Goal: Transaction & Acquisition: Download file/media

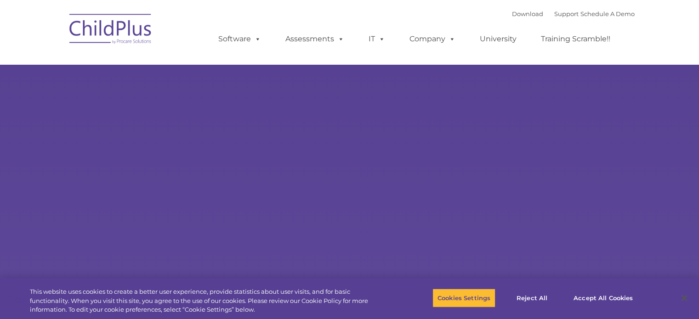
select select "MEDIUM"
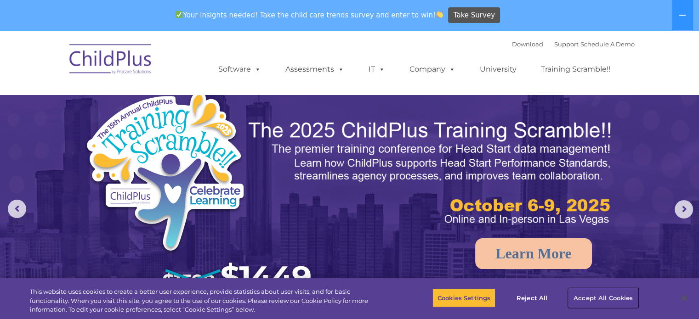
click at [584, 298] on button "Accept All Cookies" at bounding box center [603, 298] width 69 height 19
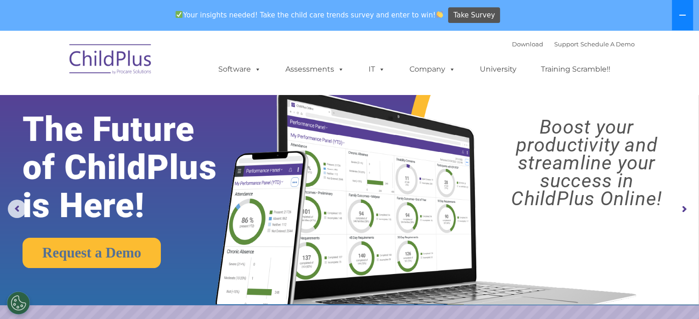
click at [685, 19] on button at bounding box center [682, 15] width 21 height 30
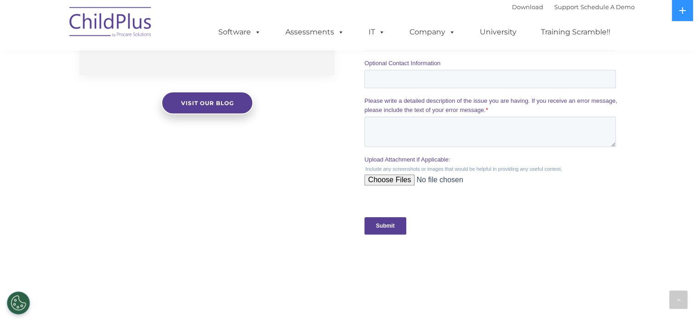
scroll to position [1026, 0]
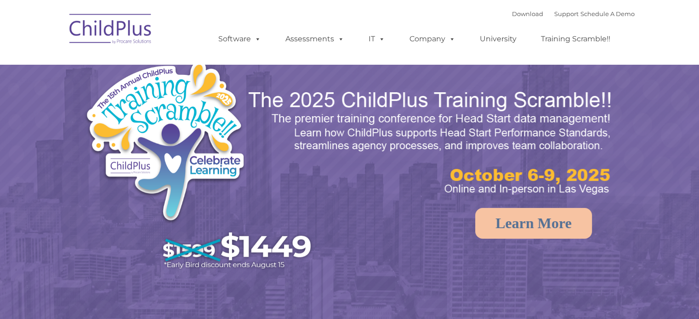
select select "MEDIUM"
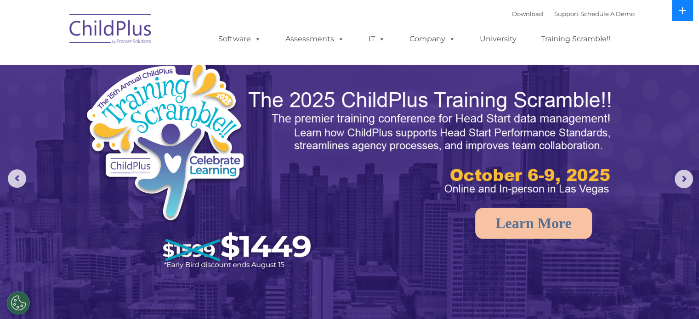
click at [687, 6] on button at bounding box center [682, 10] width 21 height 21
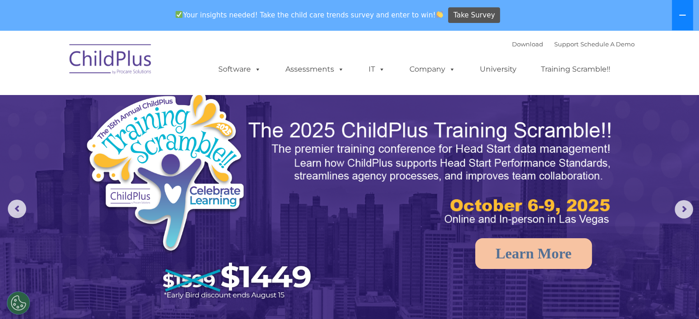
click at [685, 7] on button at bounding box center [682, 15] width 21 height 30
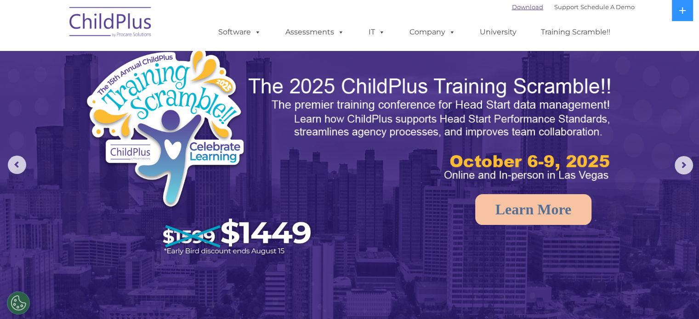
click at [512, 8] on link "Download" at bounding box center [527, 6] width 31 height 7
